Goal: Task Accomplishment & Management: Complete application form

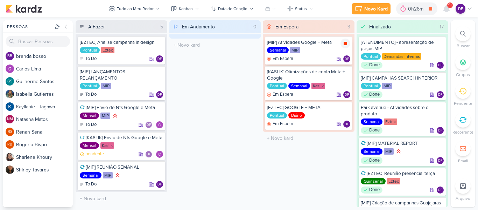
click at [346, 45] on icon at bounding box center [345, 43] width 3 height 3
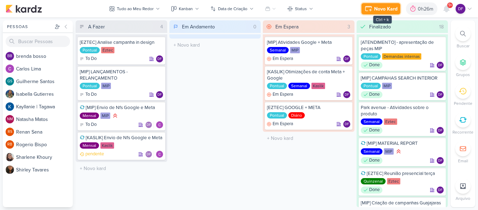
click at [380, 5] on button "Novo Kard" at bounding box center [380, 8] width 39 height 11
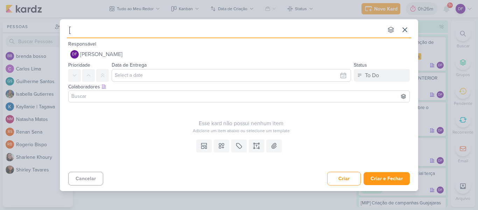
type input "[M"
type input "[MIP"
type input "[E"
type input "[EZTE"
type input "[EZTEC"
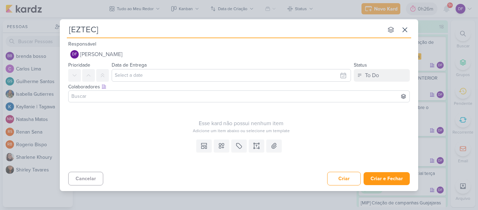
type input "[EZTEC]"
type input "[EZTEC] -"
type input "[EZTEC] - criação dc"
type input "[EZTEC] - criação c"
type input "[EZTEC] - criação campanha H"
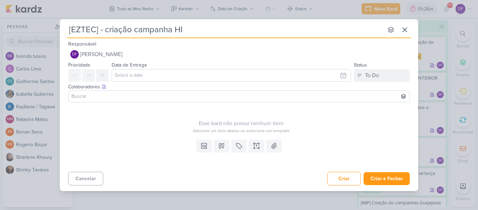
type input "[EZTEC] - criação campanha HIT"
click at [218, 147] on icon at bounding box center [221, 145] width 7 height 7
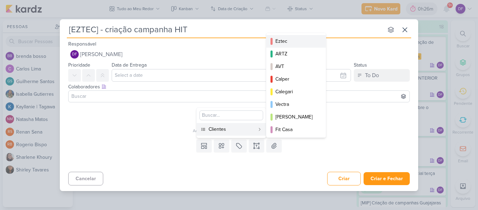
click at [288, 41] on div "Eztec" at bounding box center [296, 40] width 42 height 7
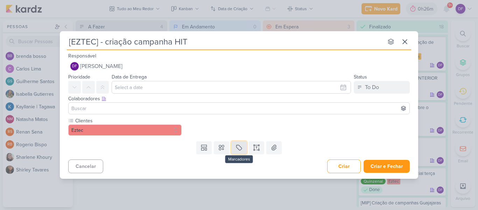
click at [246, 149] on button at bounding box center [238, 147] width 15 height 13
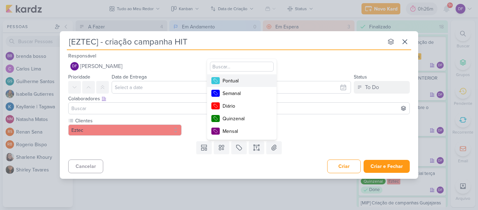
drag, startPoint x: 236, startPoint y: 75, endPoint x: 238, endPoint y: 81, distance: 6.1
click at [236, 75] on button "Pontual" at bounding box center [241, 80] width 69 height 13
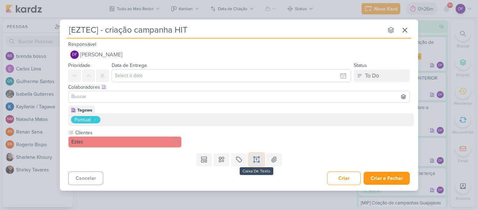
click at [258, 158] on icon at bounding box center [256, 159] width 7 height 7
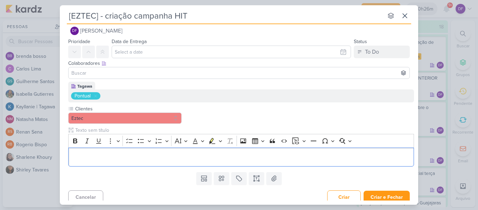
scroll to position [14, 0]
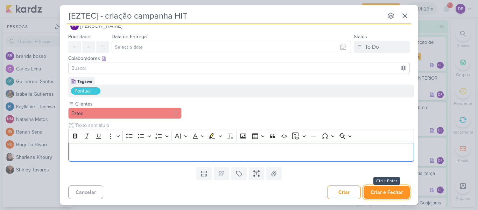
click at [384, 190] on button "Criar e Fechar" at bounding box center [386, 191] width 46 height 13
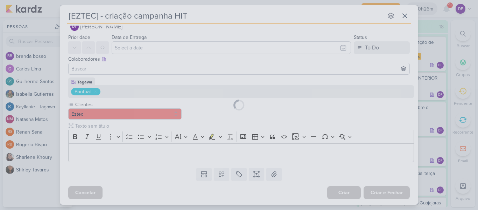
scroll to position [0, 0]
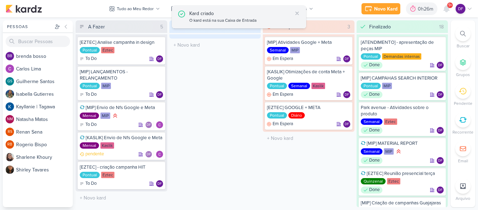
click at [301, 14] on div "Kard criado O kard está na sua Caixa de Entrada" at bounding box center [239, 17] width 134 height 23
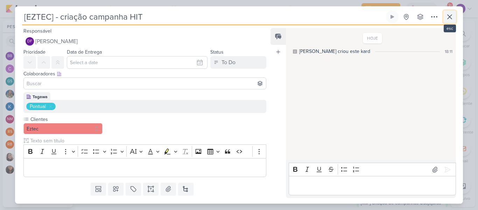
click at [449, 15] on icon at bounding box center [449, 17] width 8 height 8
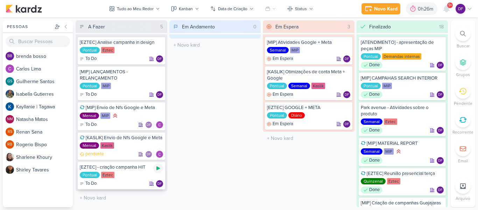
click at [158, 167] on icon at bounding box center [157, 168] width 3 height 4
drag, startPoint x: 214, startPoint y: 119, endPoint x: 225, endPoint y: 137, distance: 20.9
click at [214, 119] on div "Em Andamento 0 O título do kard deve ter menos que 100 caracteres" at bounding box center [215, 113] width 92 height 186
